Goal: Information Seeking & Learning: Learn about a topic

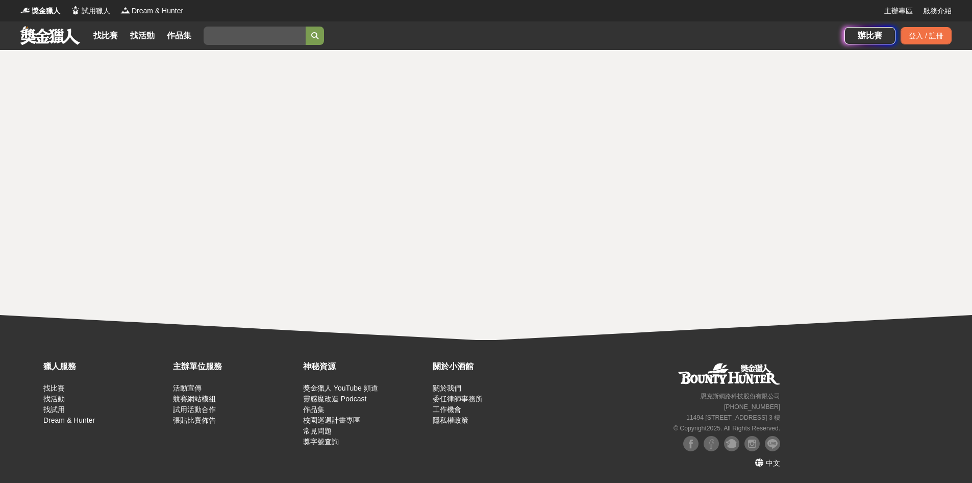
click at [79, 39] on link at bounding box center [50, 35] width 62 height 19
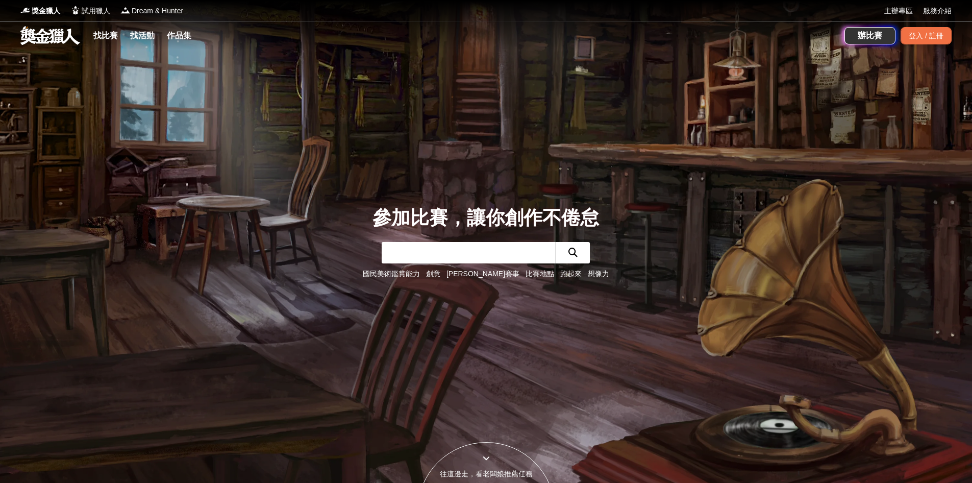
click at [475, 250] on input "text" at bounding box center [468, 252] width 173 height 21
type input "ㄏ"
type input "欣"
type input "新竹嘻哈"
click button "submit" at bounding box center [572, 252] width 35 height 21
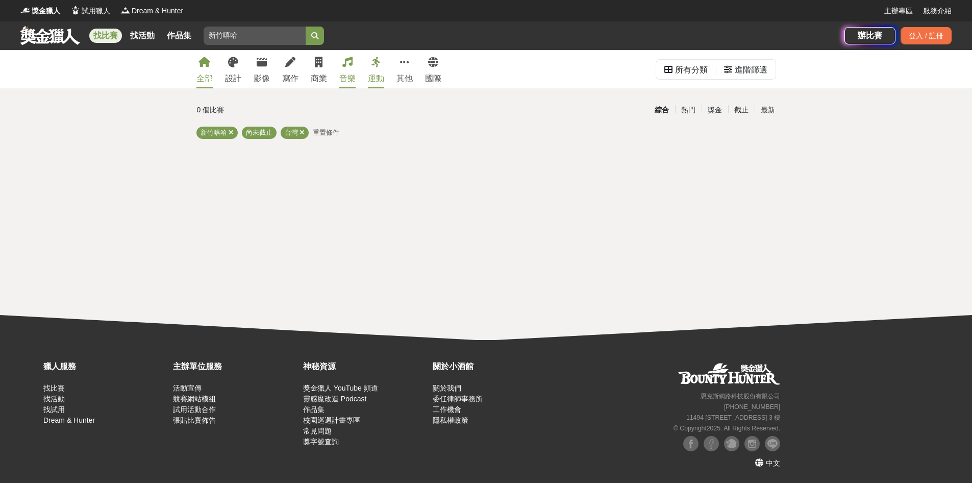
click at [342, 68] on link "音樂" at bounding box center [347, 69] width 16 height 38
